Goal: Find specific page/section: Find specific page/section

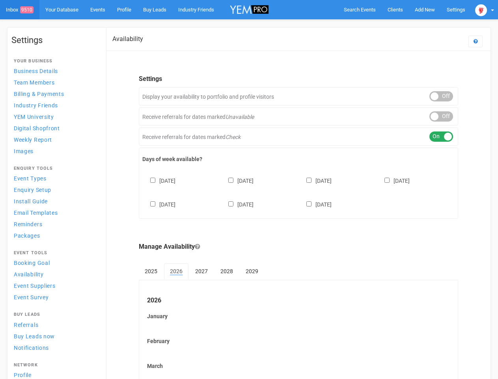
click at [249, 189] on div "[DATE] [DATE] [DATE] [DATE] [DATE] [DATE] [DATE]" at bounding box center [298, 188] width 312 height 47
click at [360, 9] on span "Search Events" at bounding box center [360, 10] width 32 height 6
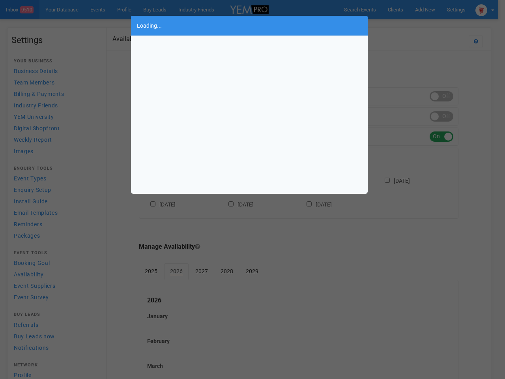
click at [425, 9] on div "Loading..." at bounding box center [252, 189] width 505 height 379
click at [407, 25] on div "Loading..." at bounding box center [252, 189] width 505 height 379
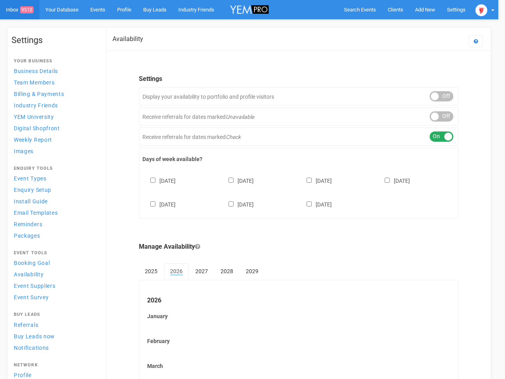
click at [485, 9] on div at bounding box center [252, 189] width 505 height 379
click at [441, 96] on div at bounding box center [252, 189] width 505 height 379
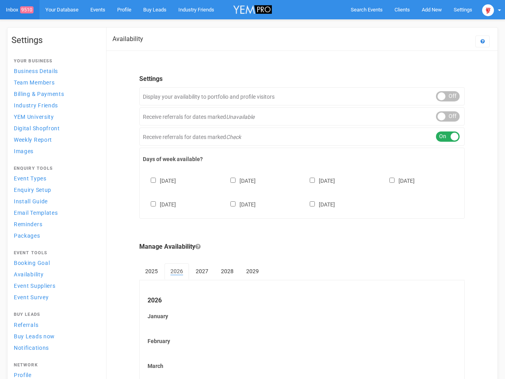
click at [441, 116] on div "ON OFF" at bounding box center [448, 116] width 24 height 10
click at [441, 136] on div "ON OFF" at bounding box center [448, 136] width 24 height 10
click at [299, 191] on div "[DATE] [DATE] [DATE] [DATE] [DATE] [DATE] [DATE]" at bounding box center [302, 188] width 318 height 47
